Goal: Communication & Community: Share content

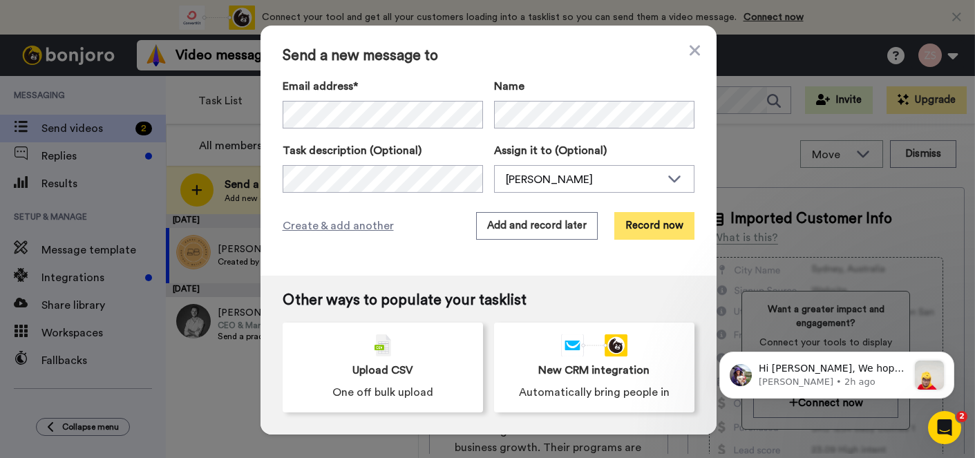
click at [655, 232] on button "Record now" at bounding box center [654, 226] width 80 height 28
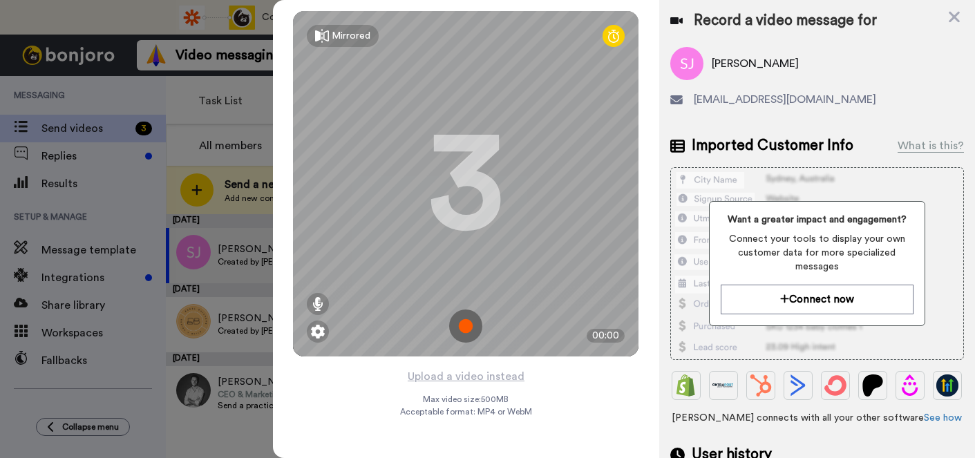
click at [464, 323] on img at bounding box center [465, 325] width 33 height 33
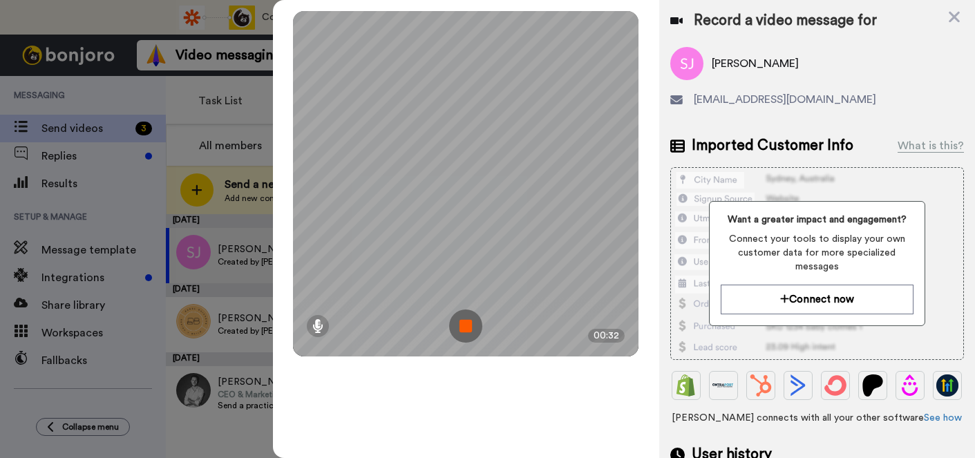
click at [466, 329] on img at bounding box center [465, 325] width 33 height 33
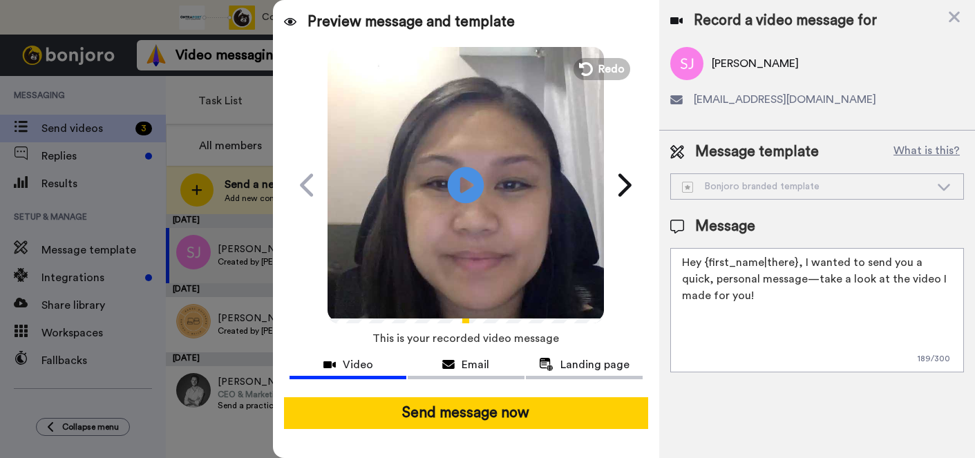
click at [461, 182] on icon "Play/Pause" at bounding box center [466, 185] width 37 height 66
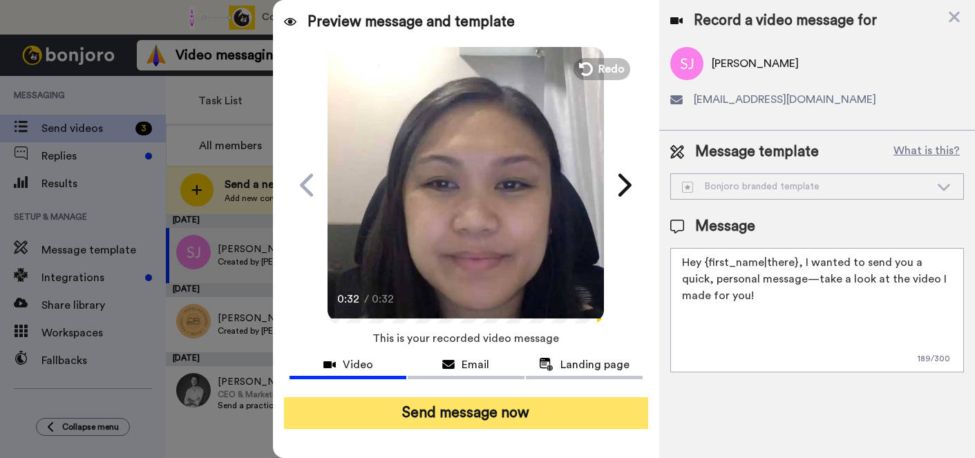
click at [503, 410] on button "Send message now" at bounding box center [466, 413] width 364 height 32
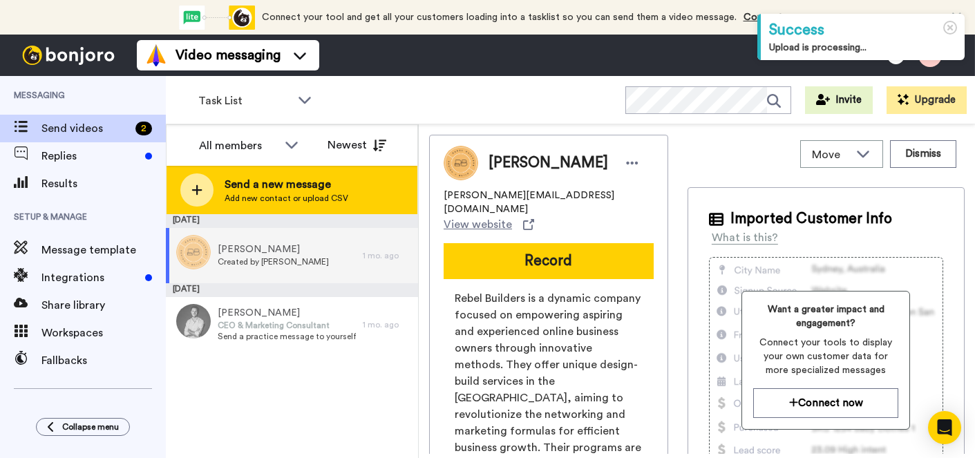
click at [326, 188] on span "Send a new message" at bounding box center [286, 184] width 124 height 17
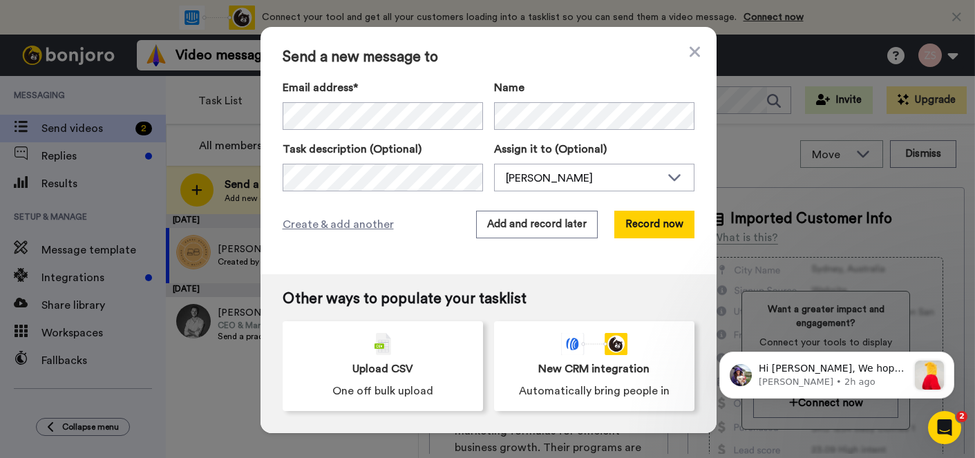
click at [573, 79] on label "Name" at bounding box center [594, 87] width 200 height 17
click at [671, 231] on button "Record now" at bounding box center [654, 225] width 80 height 28
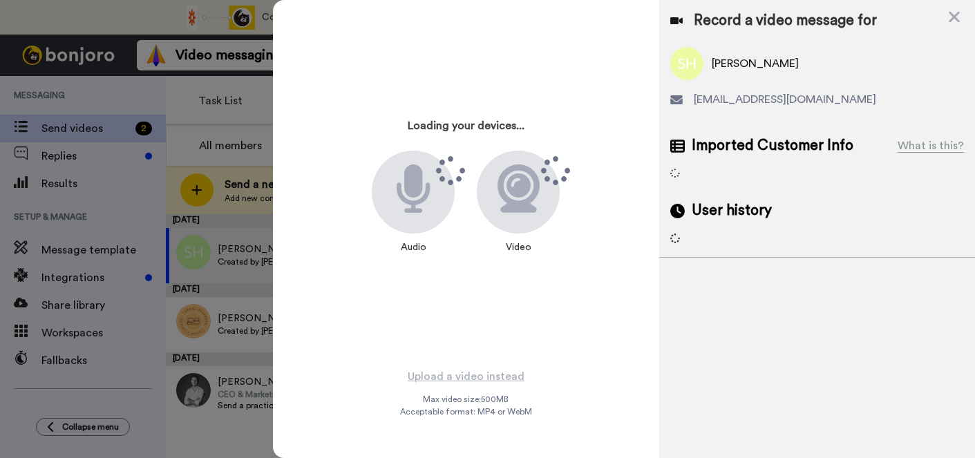
click at [568, 226] on div "Loading your devices... Audio Video Upload a video instead Max video size: 500 …" at bounding box center [624, 229] width 702 height 458
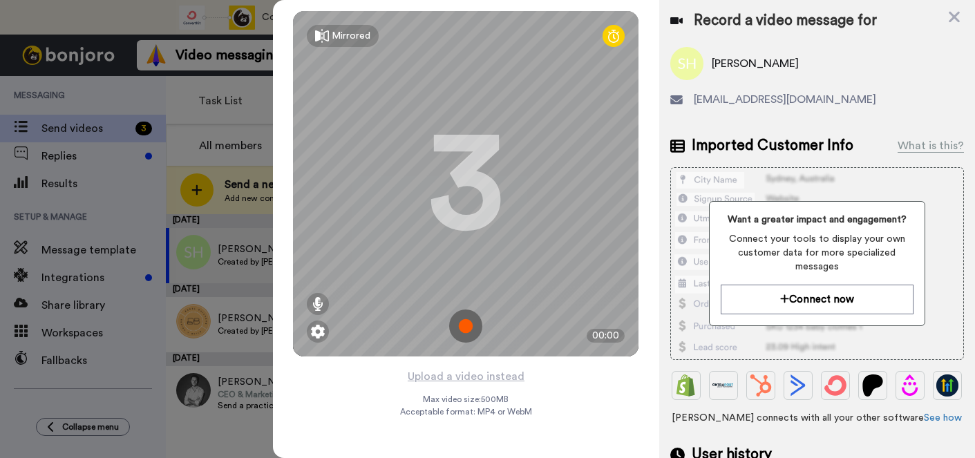
click at [466, 326] on img at bounding box center [465, 325] width 33 height 33
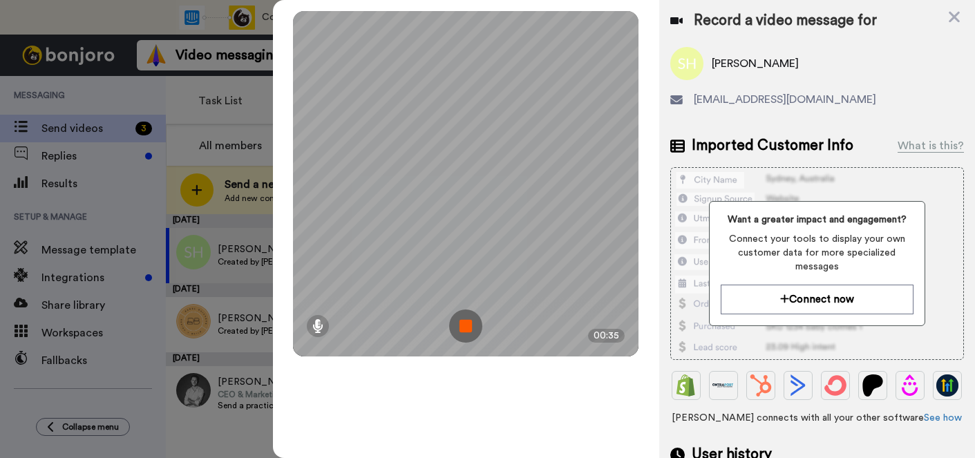
click at [463, 324] on img at bounding box center [465, 325] width 33 height 33
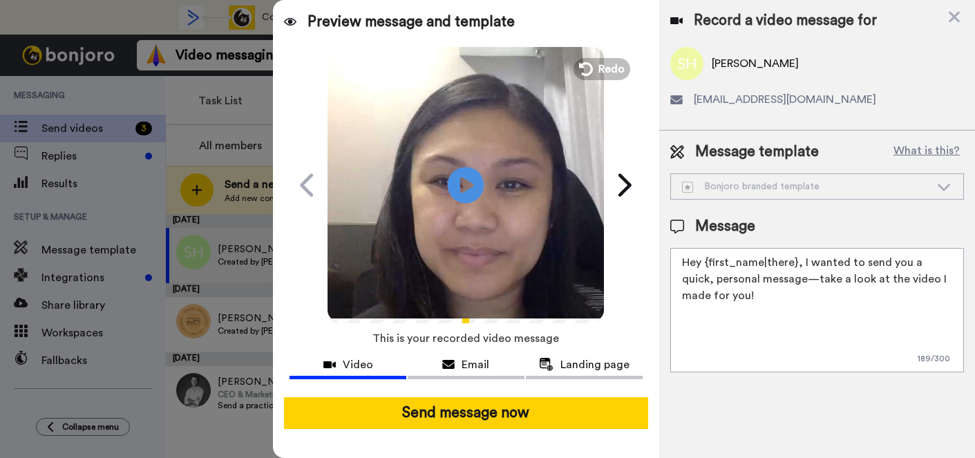
click at [458, 179] on icon at bounding box center [466, 184] width 37 height 37
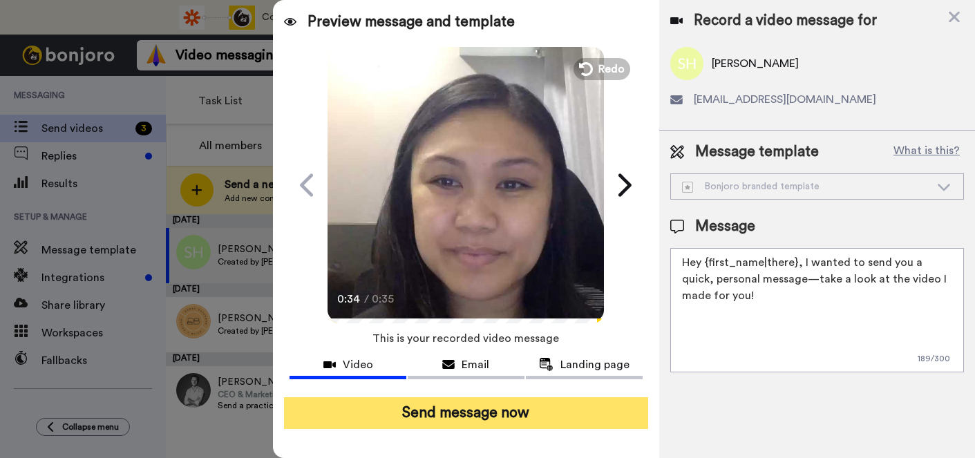
click at [510, 412] on button "Send message now" at bounding box center [466, 413] width 364 height 32
